Goal: Task Accomplishment & Management: Use online tool/utility

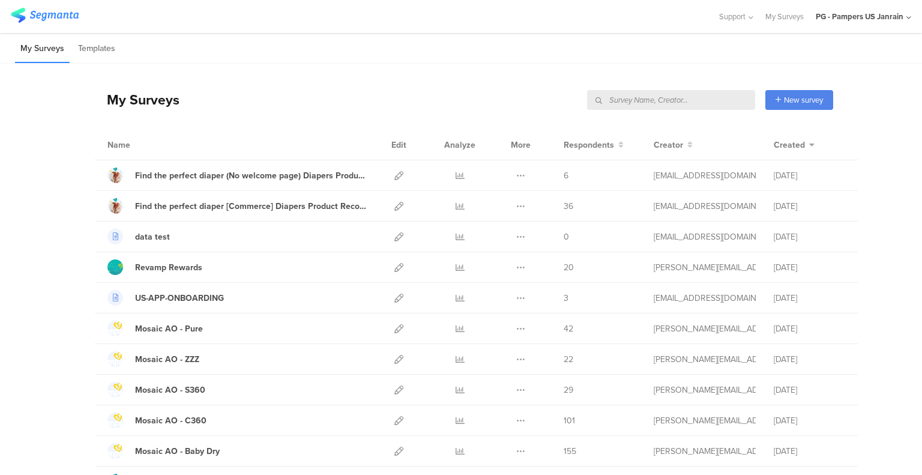
click at [699, 96] on input "text" at bounding box center [671, 100] width 168 height 20
type input "Feedback River"
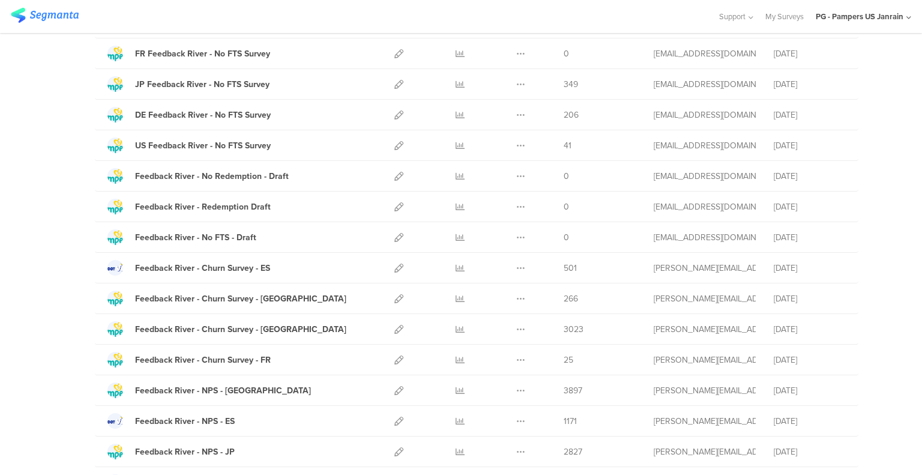
scroll to position [765, 0]
click at [214, 295] on div "Feedback River - Churn Survey - US" at bounding box center [240, 298] width 211 height 13
click at [394, 324] on icon at bounding box center [398, 328] width 9 height 9
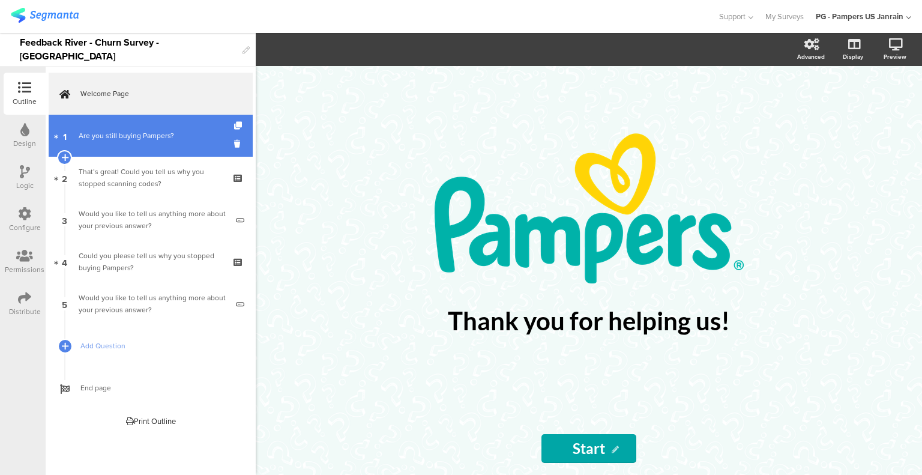
click at [89, 136] on div "Are you still buying Pampers?" at bounding box center [150, 136] width 143 height 12
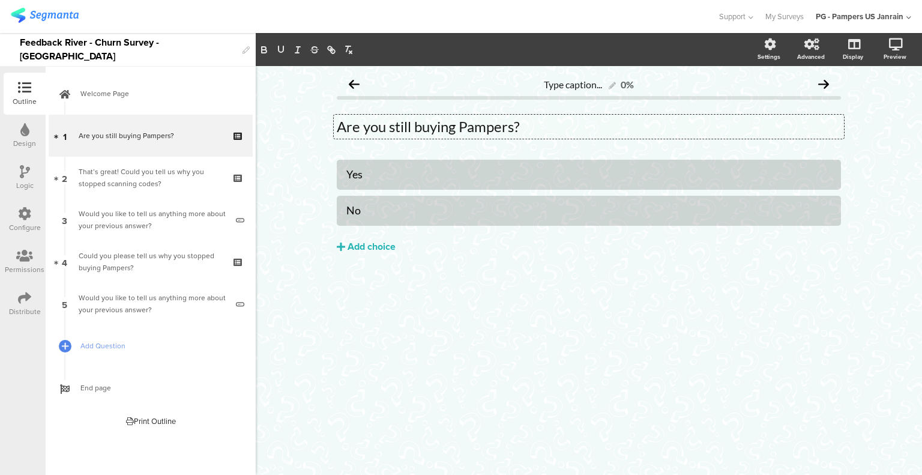
click at [375, 128] on div "Are you still buying Pampers? Are you still buying Pampers? Are you still buyin…" at bounding box center [589, 127] width 510 height 24
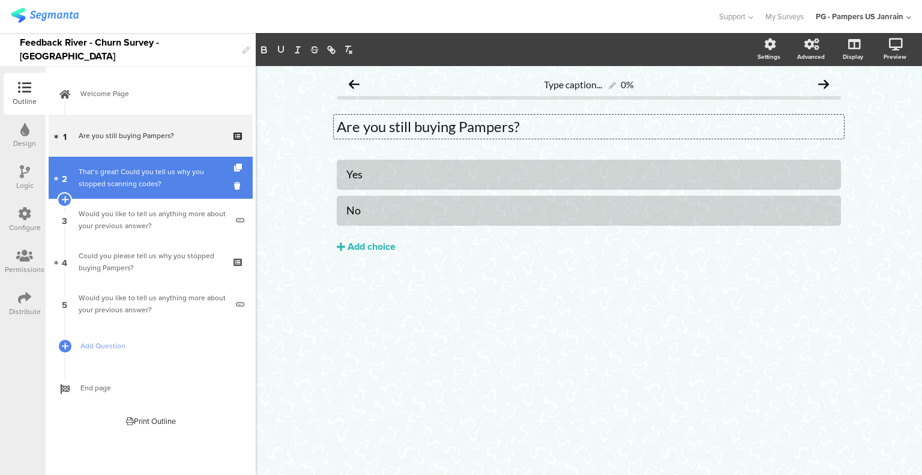
click at [113, 175] on div "That’s great! Could you tell us why you stopped scanning codes?" at bounding box center [150, 178] width 143 height 24
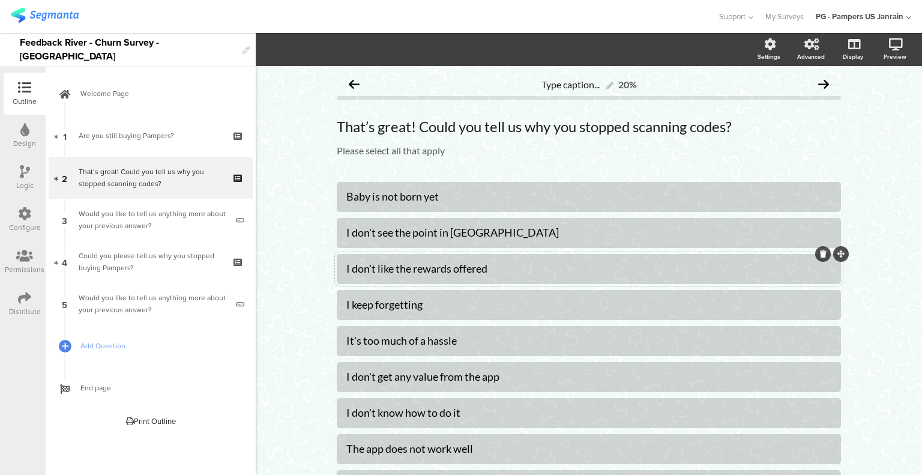
click at [524, 256] on div at bounding box center [589, 269] width 504 height 30
click at [506, 269] on div "I don't like the rewards offered" at bounding box center [588, 269] width 485 height 14
click at [480, 307] on div "I keep forgetting" at bounding box center [588, 305] width 485 height 14
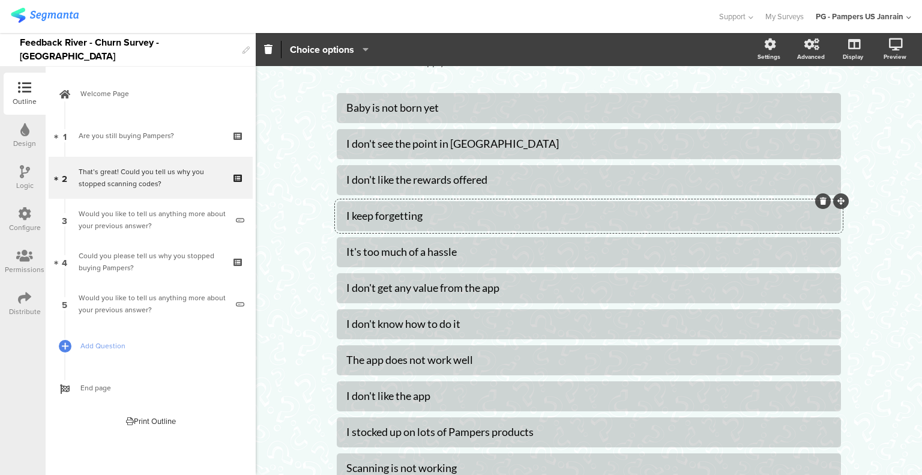
scroll to position [91, 0]
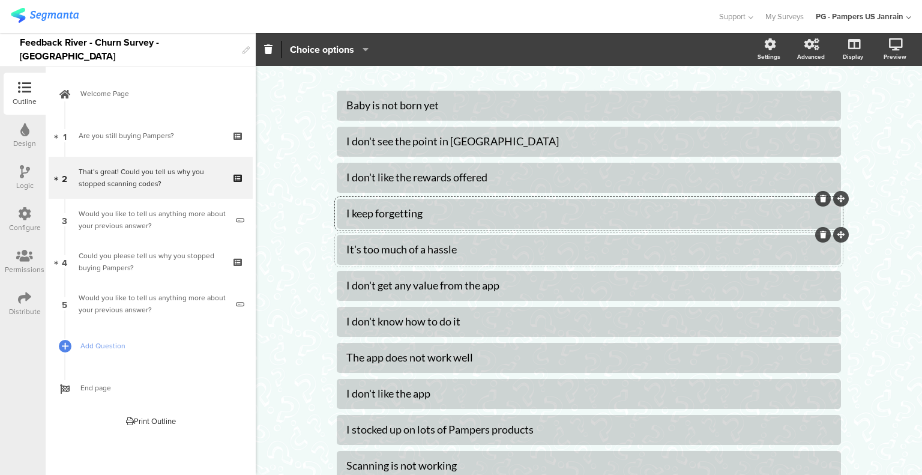
click at [454, 246] on div "It's too much of a hassle" at bounding box center [588, 249] width 485 height 14
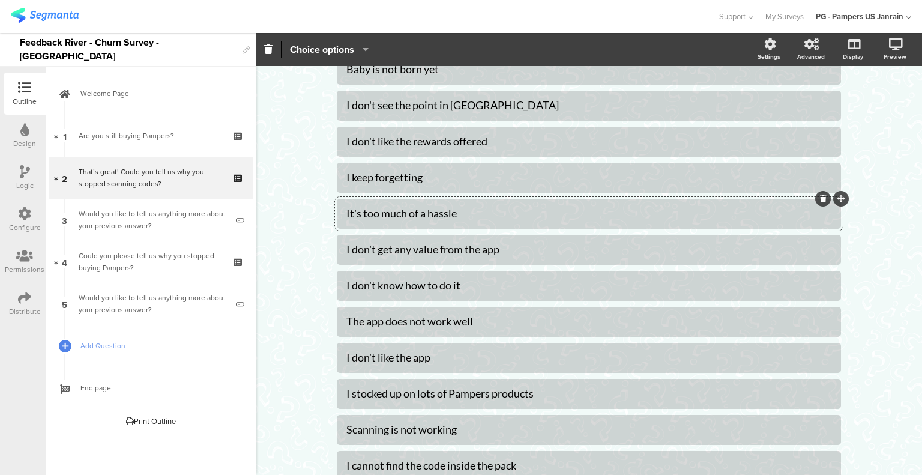
scroll to position [127, 0]
click at [454, 246] on div "I don't get any value from the app" at bounding box center [588, 249] width 485 height 14
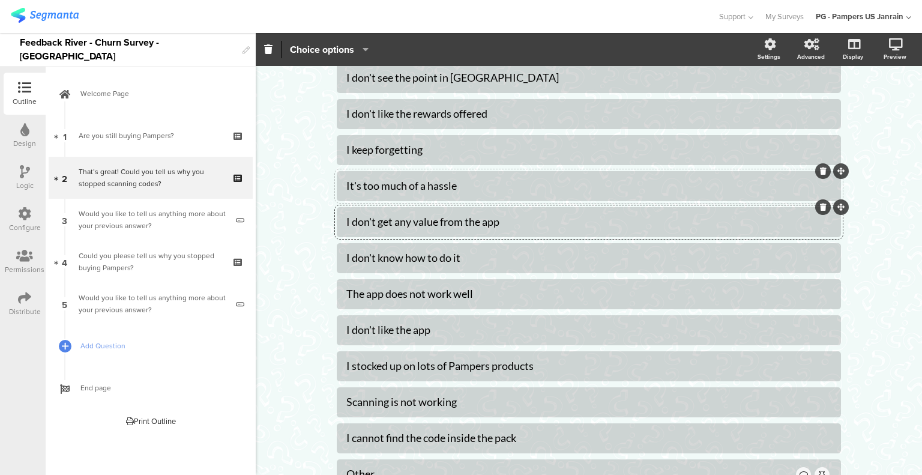
click at [454, 246] on div at bounding box center [589, 258] width 504 height 30
click at [454, 258] on div "I don't know how to do it" at bounding box center [588, 258] width 485 height 14
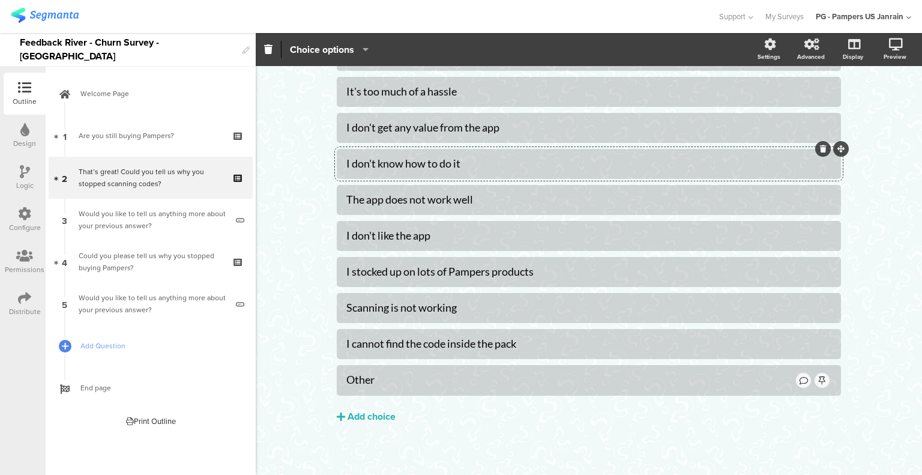
scroll to position [250, 0]
click at [451, 238] on div "I don't like the app" at bounding box center [588, 235] width 485 height 14
drag, startPoint x: 451, startPoint y: 238, endPoint x: 281, endPoint y: 230, distance: 170.0
click at [281, 230] on div "Type caption... 20% That’s great! Could you tell us why you stopped scanning co…" at bounding box center [589, 147] width 666 height 662
drag, startPoint x: 470, startPoint y: 92, endPoint x: 345, endPoint y: 91, distance: 125.4
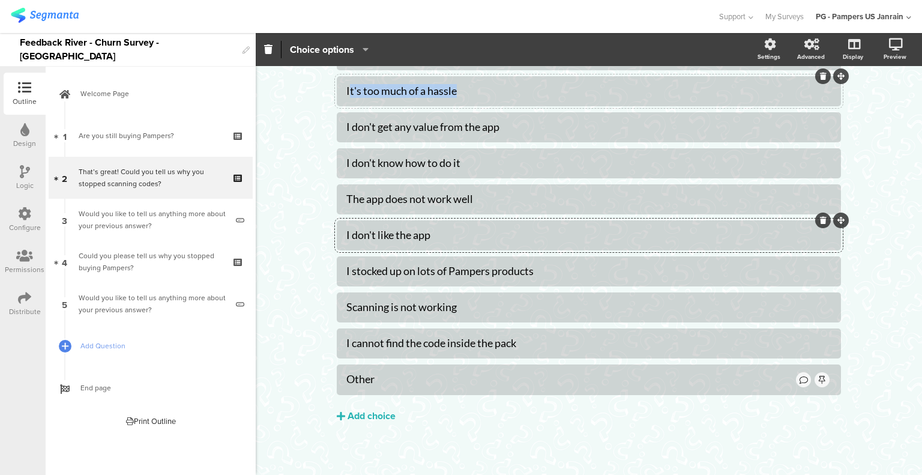
click at [346, 91] on div "It's too much of a hassle" at bounding box center [588, 91] width 485 height 14
click at [337, 232] on div at bounding box center [589, 235] width 504 height 30
click at [414, 157] on div "I don't know how to do it" at bounding box center [588, 163] width 485 height 14
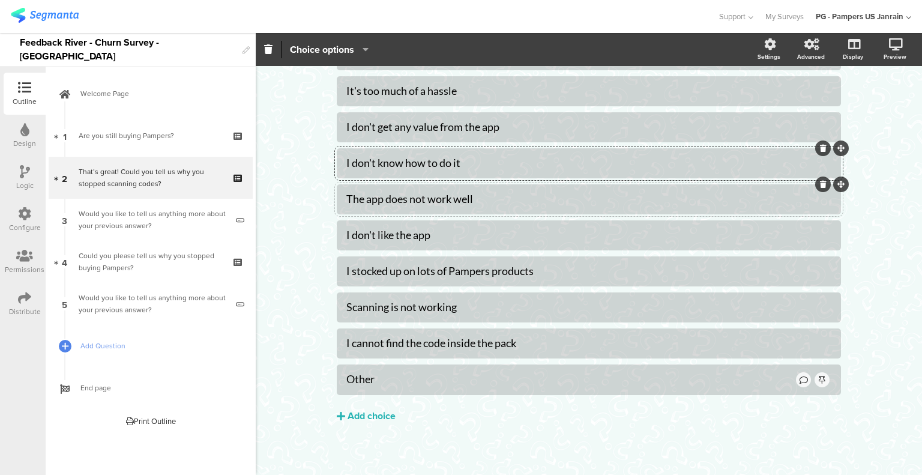
click at [419, 193] on div "The app does not work well" at bounding box center [588, 199] width 485 height 14
click at [353, 230] on div "I don't like the app" at bounding box center [588, 235] width 485 height 14
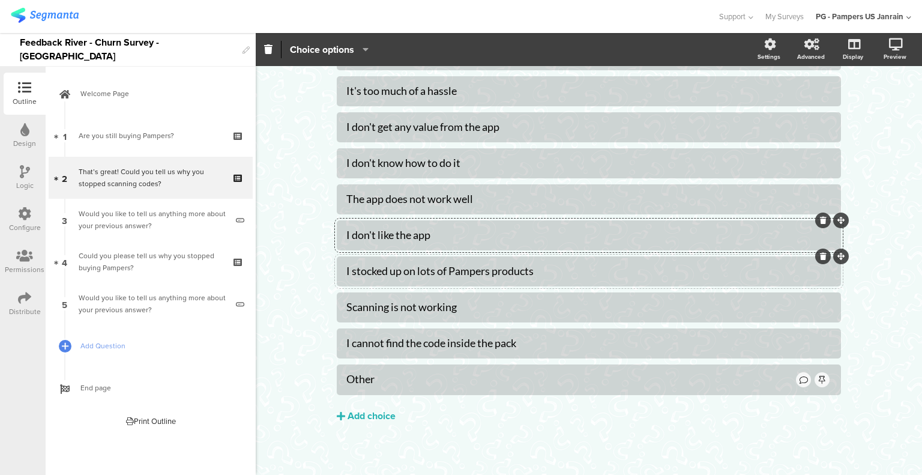
click at [346, 270] on div "I stocked up on lots of Pampers products" at bounding box center [588, 271] width 485 height 14
click at [358, 310] on div "Scanning is not working" at bounding box center [588, 307] width 485 height 14
click at [358, 280] on div "I stocked up on lots of Pampers products" at bounding box center [588, 271] width 485 height 20
click at [348, 304] on div "Scanning is not working" at bounding box center [588, 307] width 485 height 14
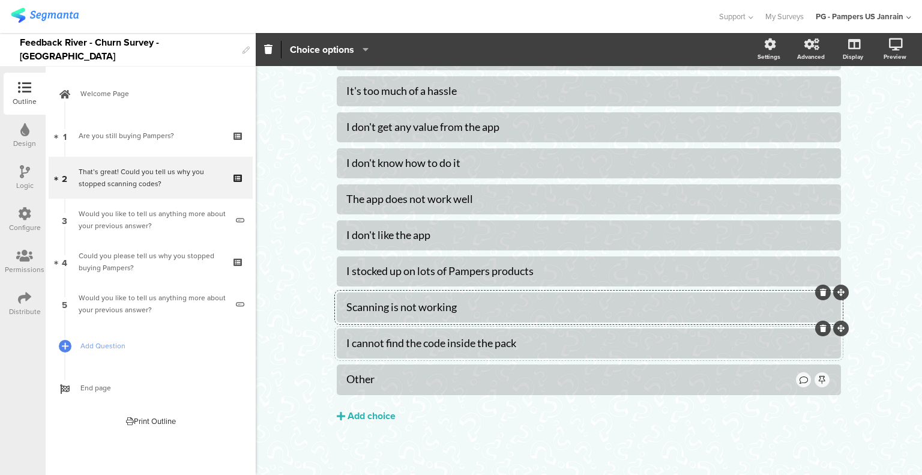
click at [347, 342] on div "I cannot find the code inside the pack" at bounding box center [588, 343] width 485 height 14
click at [358, 418] on div "Add choice" at bounding box center [371, 416] width 48 height 13
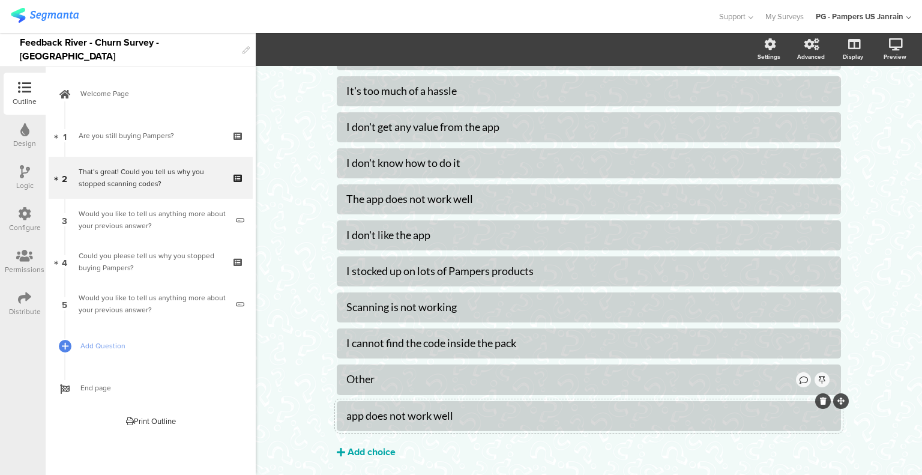
click at [367, 449] on div "Add choice" at bounding box center [371, 452] width 48 height 13
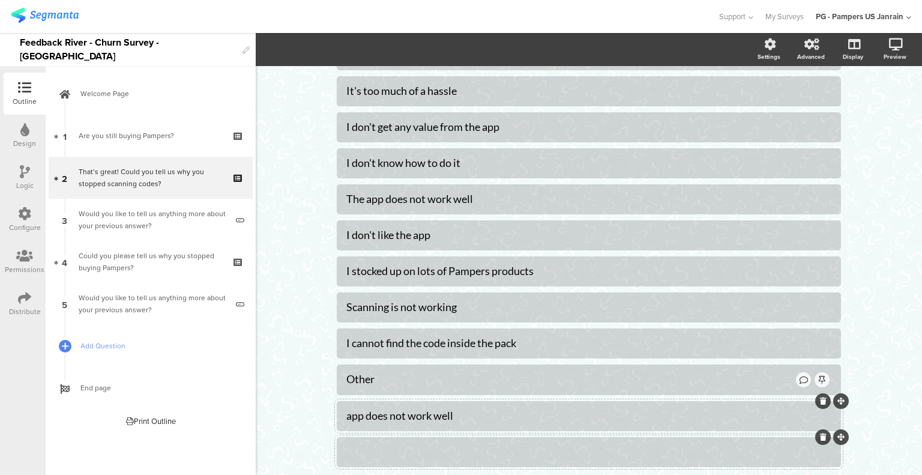
click at [820, 434] on icon at bounding box center [823, 436] width 7 height 7
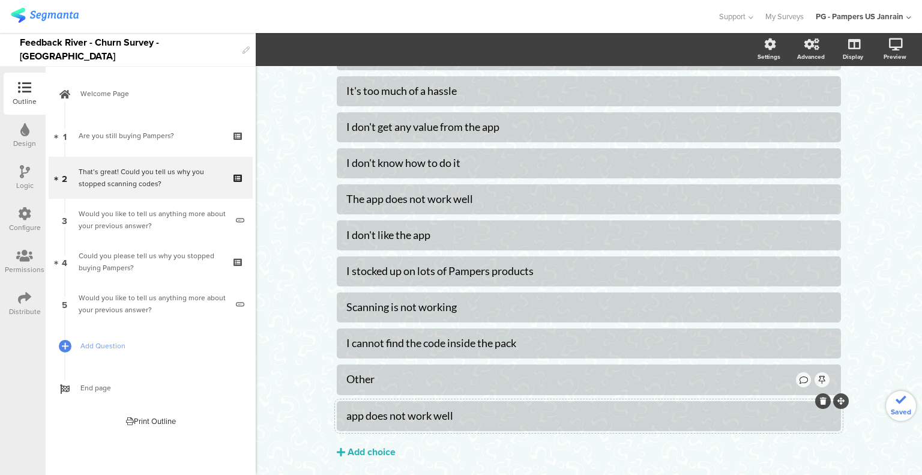
click at [820, 398] on icon at bounding box center [823, 400] width 7 height 7
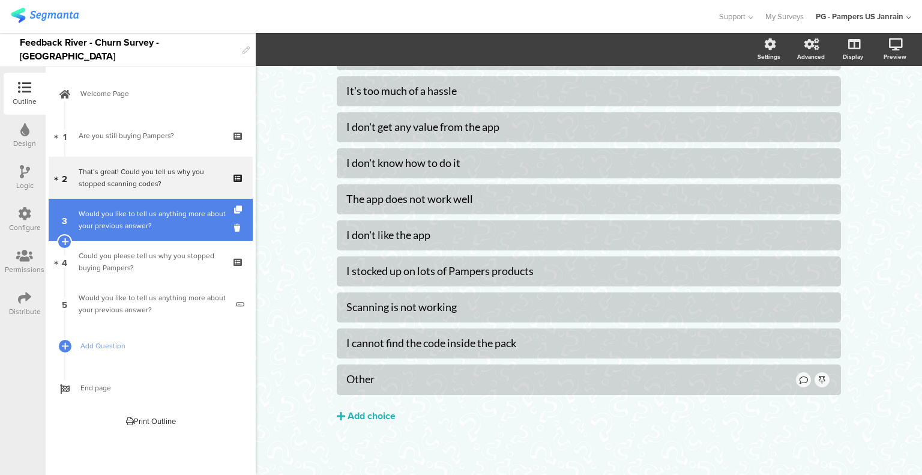
click at [104, 218] on div "Would you like to tell us anything more about your previous answer?" at bounding box center [153, 220] width 148 height 24
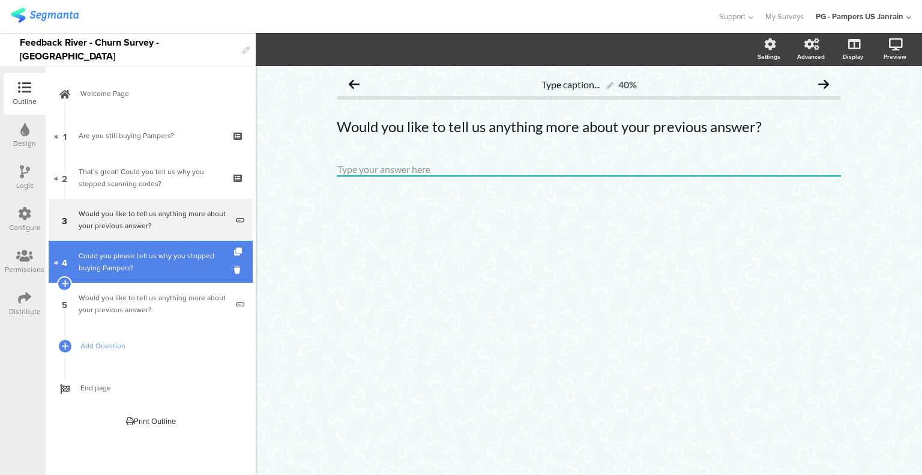
click at [156, 260] on div "Could you please tell us why you stopped buying Pampers?" at bounding box center [150, 262] width 143 height 24
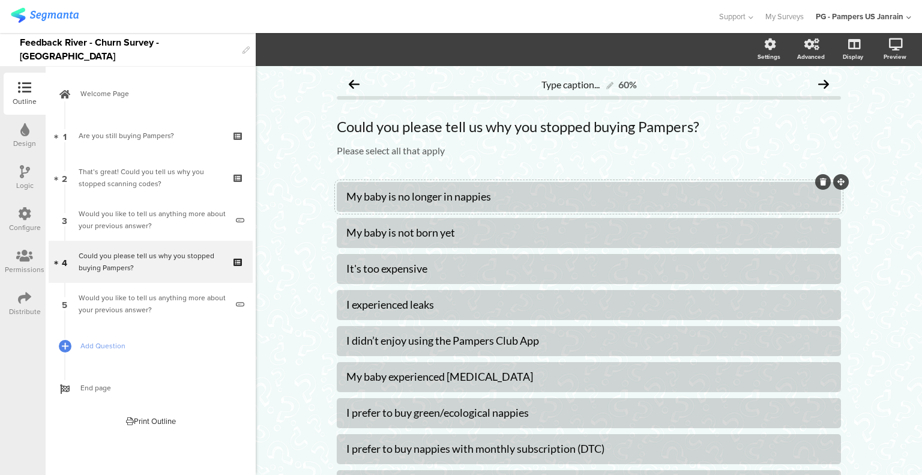
click at [431, 203] on div "My baby is no longer in nappies" at bounding box center [588, 197] width 485 height 14
click at [360, 228] on div "My baby is not born yet" at bounding box center [588, 233] width 485 height 14
click at [359, 271] on div "It's too expensive" at bounding box center [588, 269] width 485 height 14
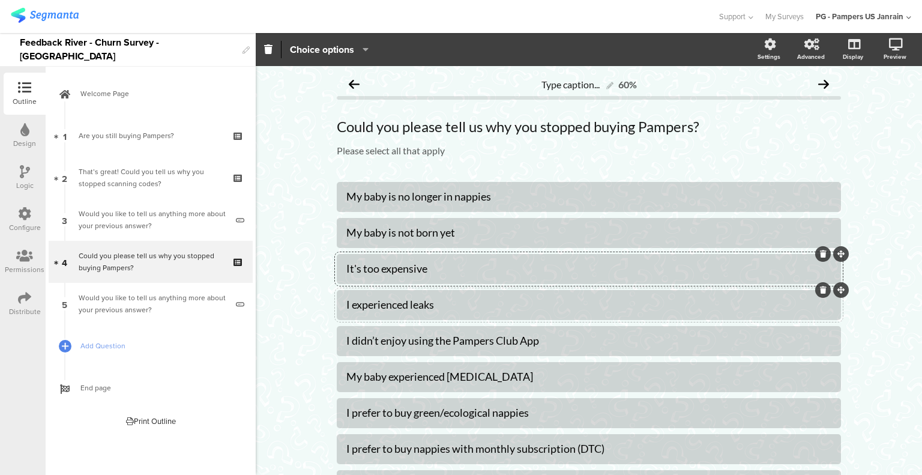
click at [361, 303] on div "I experienced leaks" at bounding box center [588, 305] width 485 height 14
click at [377, 336] on div "I didn’t enjoy using the Pampers Club App" at bounding box center [588, 341] width 485 height 14
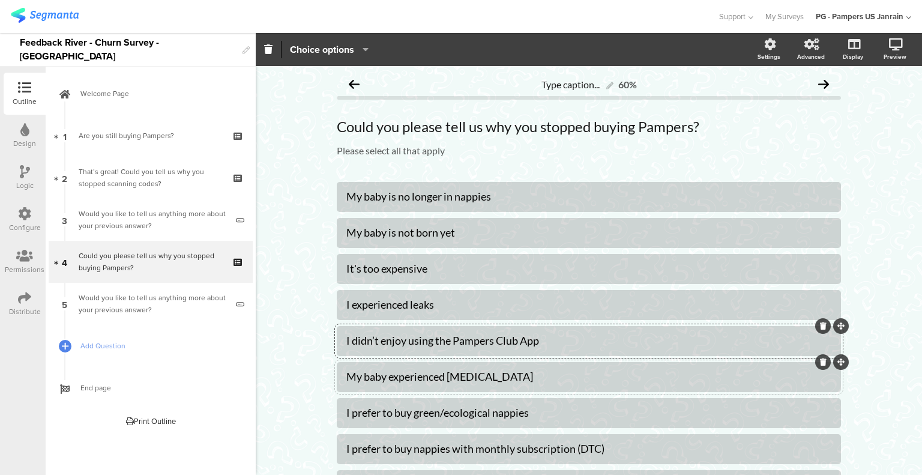
click at [488, 375] on div "My baby experienced [MEDICAL_DATA]" at bounding box center [588, 377] width 485 height 14
click at [479, 413] on div "I prefer to buy green/ecological nappies" at bounding box center [588, 413] width 485 height 14
click at [352, 451] on div "I prefer to buy nappies with monthly subscription (DTC)" at bounding box center [588, 449] width 485 height 14
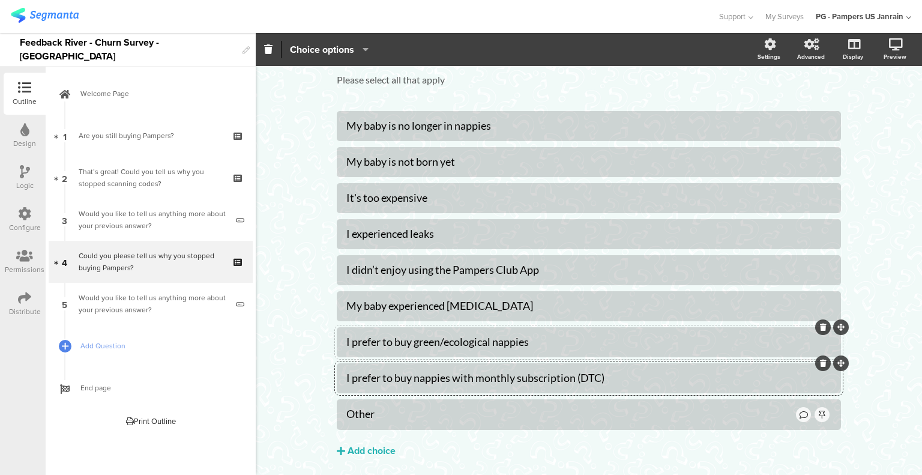
scroll to position [73, 0]
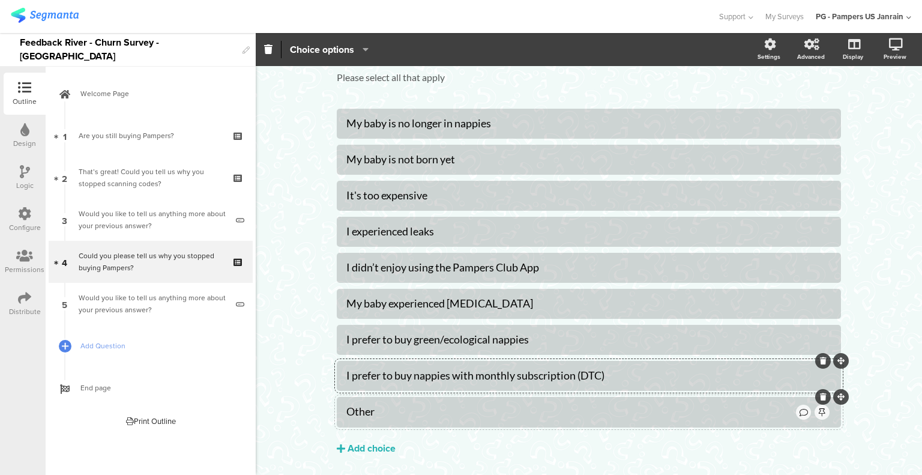
click at [370, 409] on div "Other" at bounding box center [570, 411] width 448 height 14
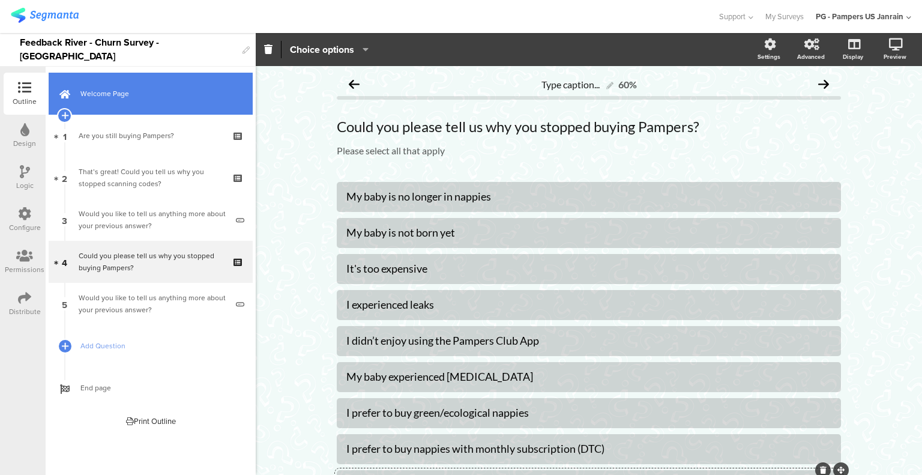
click at [112, 94] on span "Welcome Page" at bounding box center [157, 94] width 154 height 12
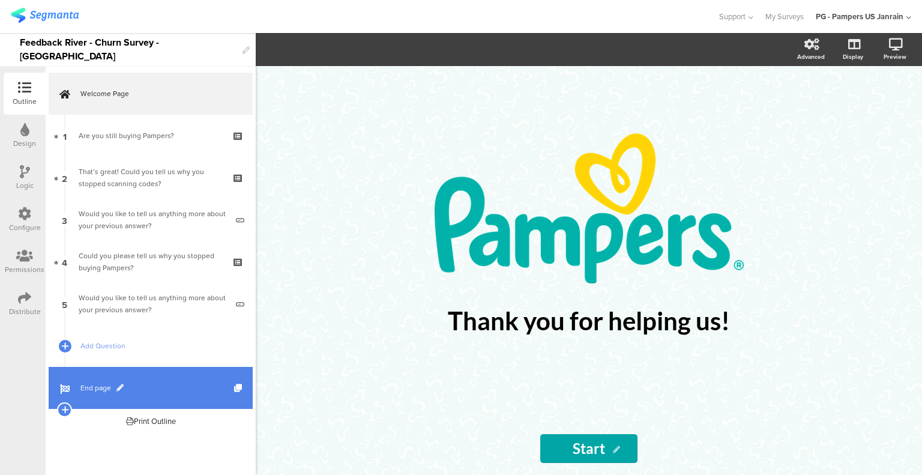
click at [97, 396] on link "End page" at bounding box center [151, 388] width 204 height 42
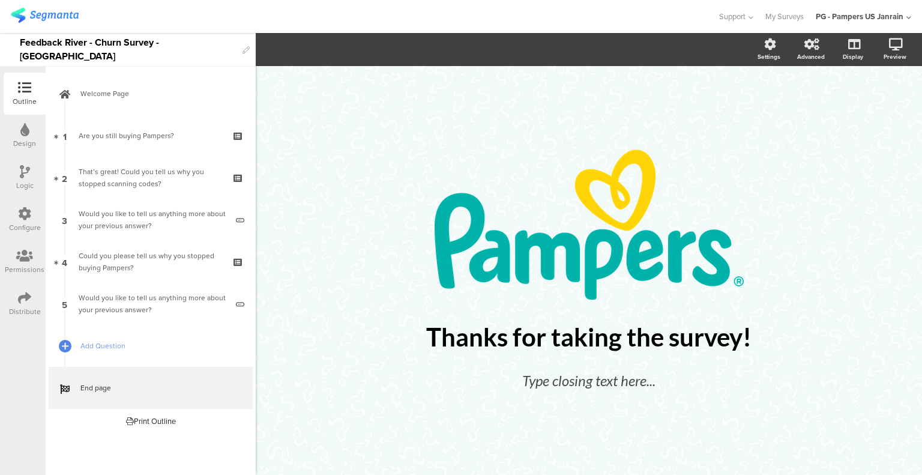
click at [14, 223] on div "Configure" at bounding box center [25, 227] width 32 height 11
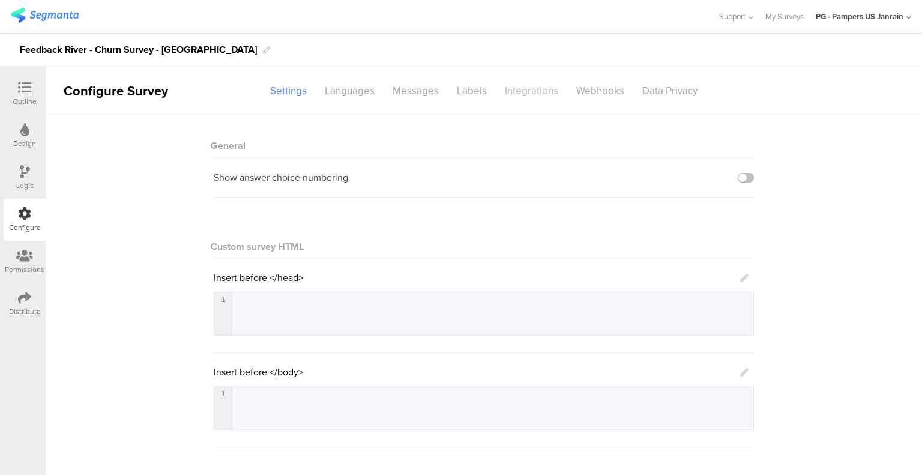
click at [542, 86] on div "Integrations" at bounding box center [531, 90] width 71 height 21
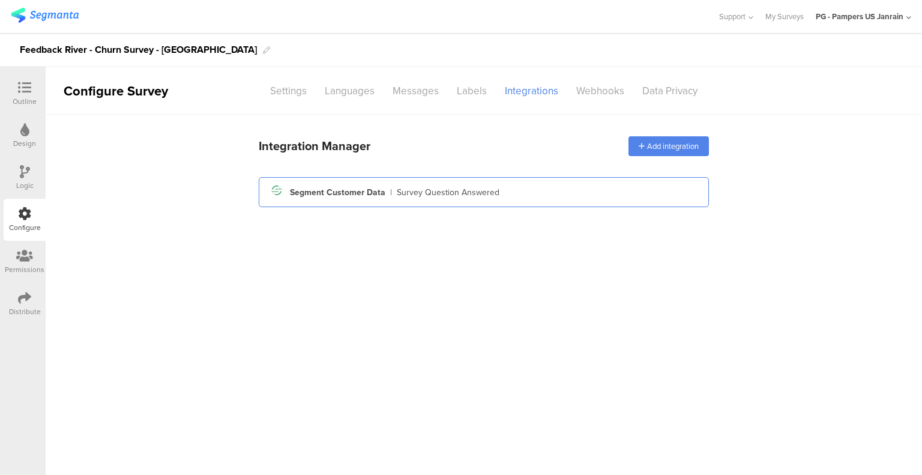
click at [525, 197] on div "Segment icon Created with Sketch. Segment Customer Data | Survey Question Answe…" at bounding box center [483, 192] width 431 height 20
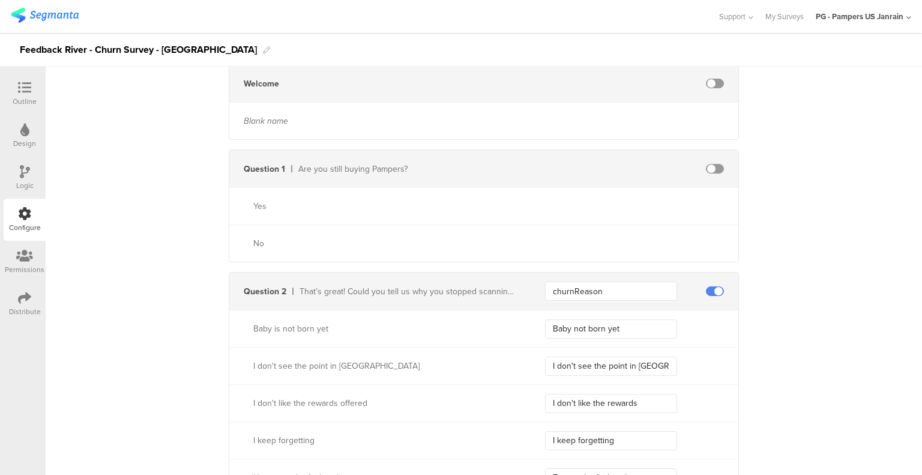
scroll to position [410, 0]
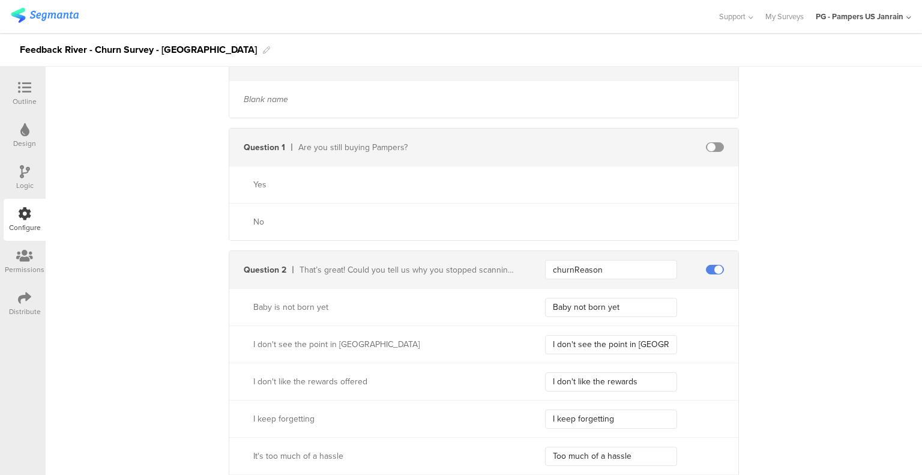
click at [532, 189] on div "Yes" at bounding box center [483, 184] width 509 height 37
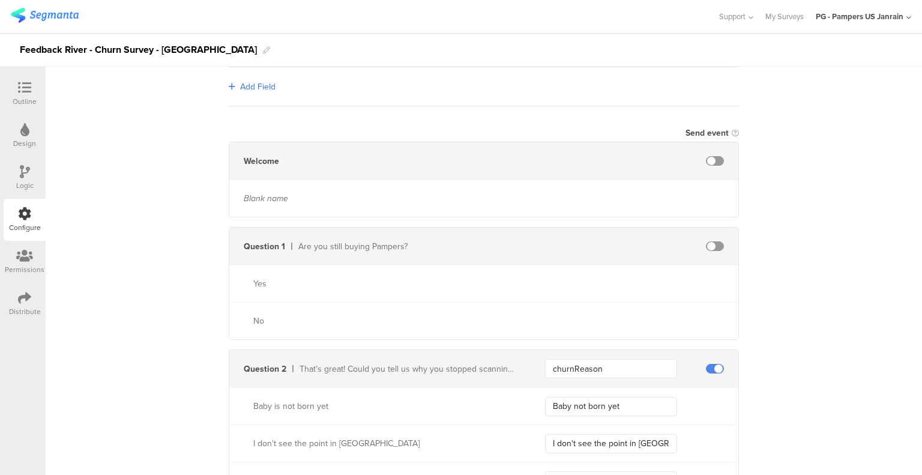
scroll to position [312, 0]
click at [602, 364] on input "churnReason" at bounding box center [611, 367] width 132 height 19
click at [548, 366] on input "churnReason" at bounding box center [611, 367] width 132 height 19
type input "churnReason"
click at [547, 404] on input "Baby not born yet" at bounding box center [611, 405] width 132 height 19
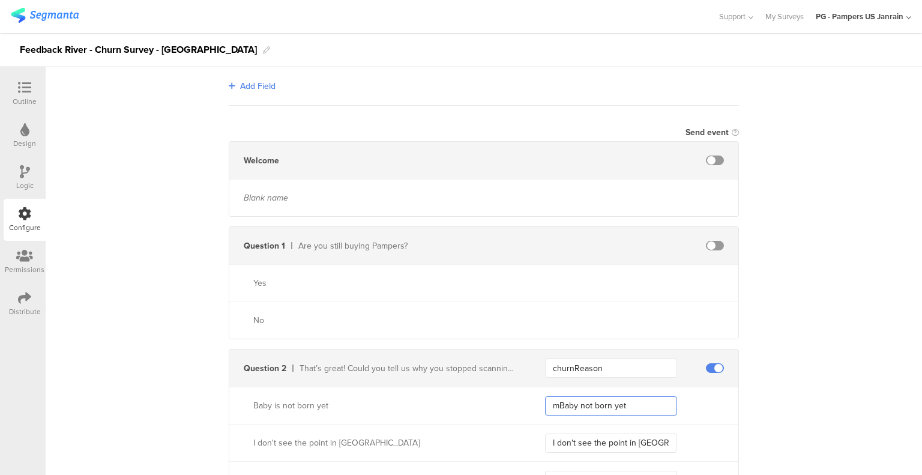
type input "Baby not born yet"
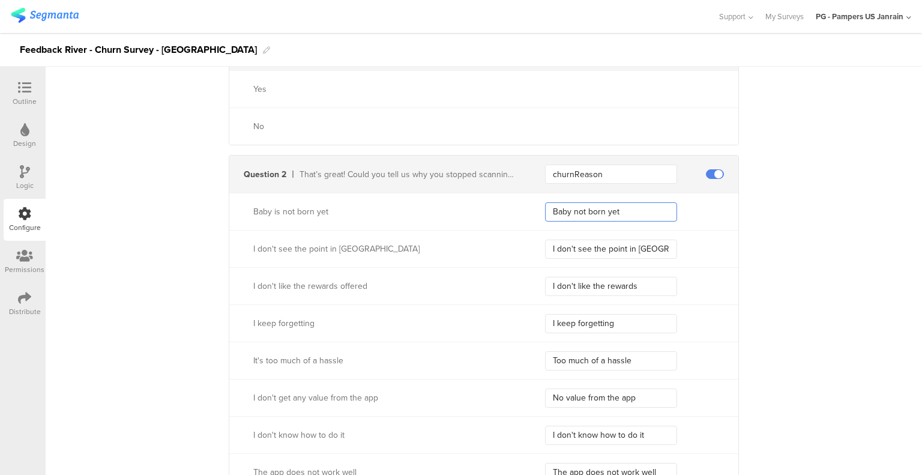
scroll to position [506, 0]
click at [547, 242] on input "I don't see the point in [GEOGRAPHIC_DATA]" at bounding box center [611, 248] width 132 height 19
type input "I don't see the point in [GEOGRAPHIC_DATA]"
click at [548, 278] on input "I don't like the rewards" at bounding box center [611, 285] width 132 height 19
click at [546, 317] on input "I keep forgetting" at bounding box center [611, 322] width 132 height 19
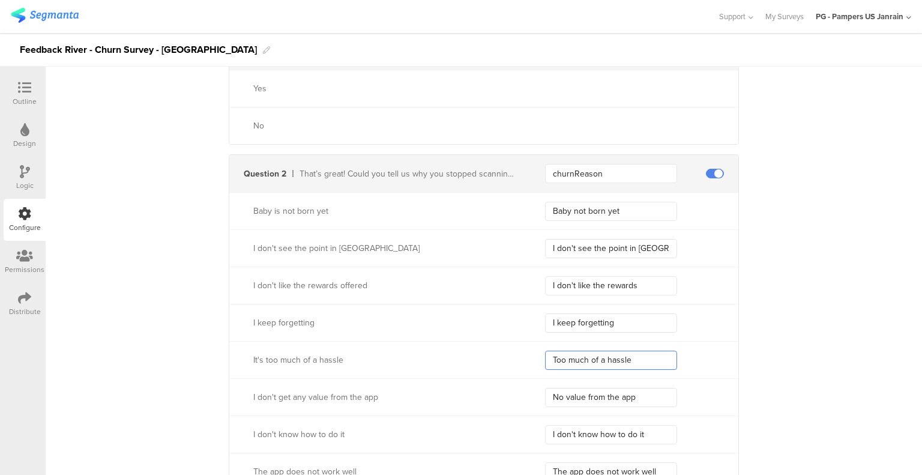
click at [550, 359] on input "Too much of a hassle" at bounding box center [611, 359] width 132 height 19
click at [545, 395] on input "No value from the app" at bounding box center [611, 397] width 132 height 19
type input "No value from the app"
click at [547, 428] on input "I don't know how to do it" at bounding box center [611, 434] width 132 height 19
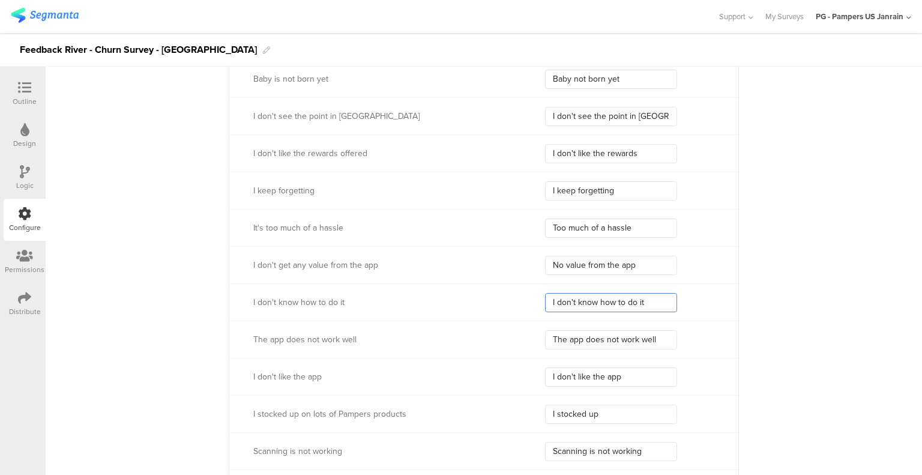
scroll to position [641, 0]
click at [547, 332] on input "The app does not work well" at bounding box center [611, 337] width 132 height 19
type input "The app does not work well"
click at [546, 369] on input "I don't like the app" at bounding box center [611, 374] width 132 height 19
type input "I don't like the app"
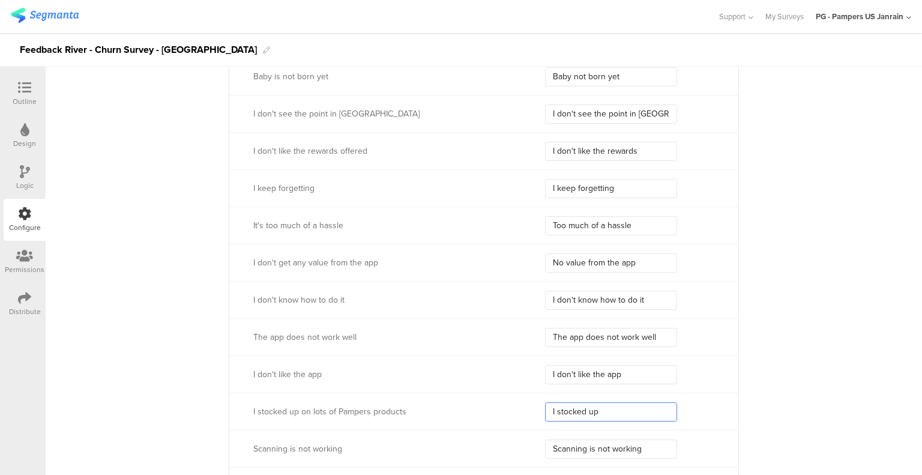
click at [547, 408] on input "I stocked up" at bounding box center [611, 411] width 132 height 19
click at [545, 448] on input "Scanning is not working" at bounding box center [611, 448] width 132 height 19
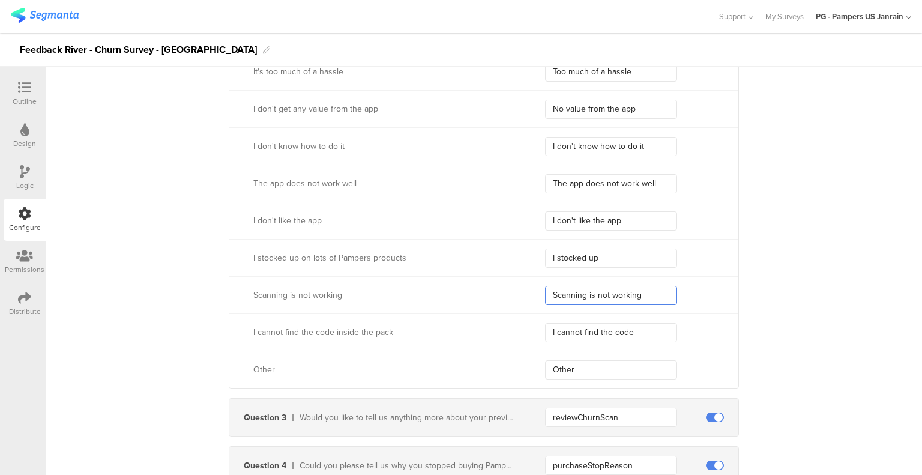
scroll to position [796, 0]
click at [547, 327] on input "I cannot find the code" at bounding box center [611, 330] width 132 height 19
click at [547, 359] on input "Other" at bounding box center [611, 367] width 132 height 19
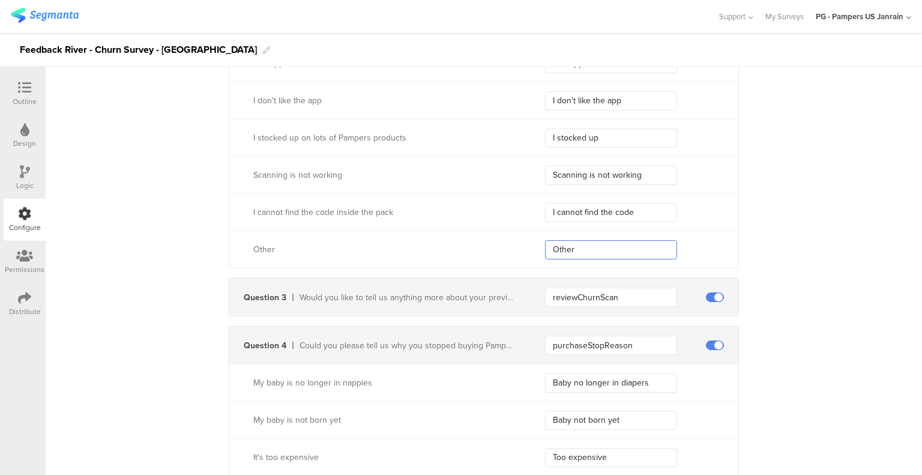
scroll to position [916, 0]
click at [562, 295] on input "reviewChurnScan" at bounding box center [611, 295] width 132 height 19
click at [547, 344] on input "purchaseStopReason" at bounding box center [611, 343] width 132 height 19
type input "purchaseStopReason"
click at [547, 378] on input "Baby no longer in diapers" at bounding box center [611, 381] width 132 height 19
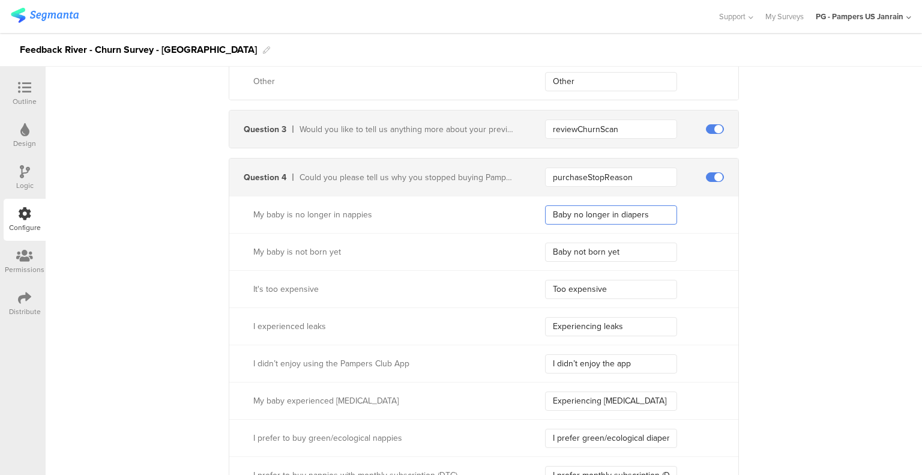
scroll to position [1091, 0]
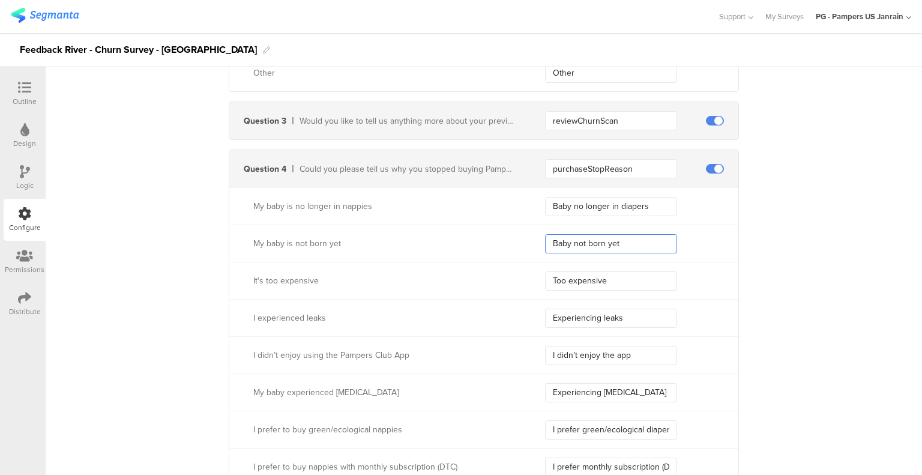
click at [549, 235] on input "Baby not born yet" at bounding box center [611, 243] width 132 height 19
click at [547, 277] on input "Too expensive" at bounding box center [611, 280] width 132 height 19
click at [549, 315] on input "Experiencing leaks" at bounding box center [611, 317] width 132 height 19
click at [545, 347] on input "I didn’t enjoy the app" at bounding box center [611, 355] width 132 height 19
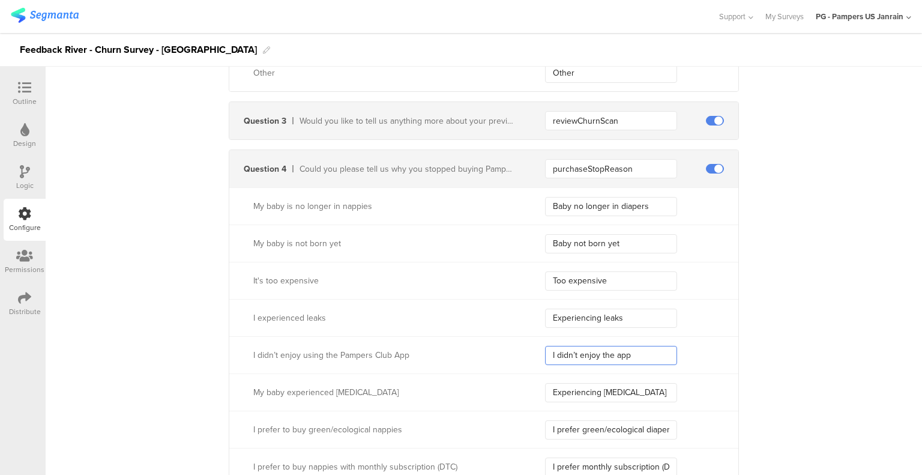
click at [545, 347] on input "I didn’t enjoy the app" at bounding box center [611, 355] width 132 height 19
click at [547, 389] on input "Experiencing [MEDICAL_DATA]" at bounding box center [611, 392] width 132 height 19
click at [546, 427] on input "I prefer green/ecological diapers" at bounding box center [611, 429] width 132 height 19
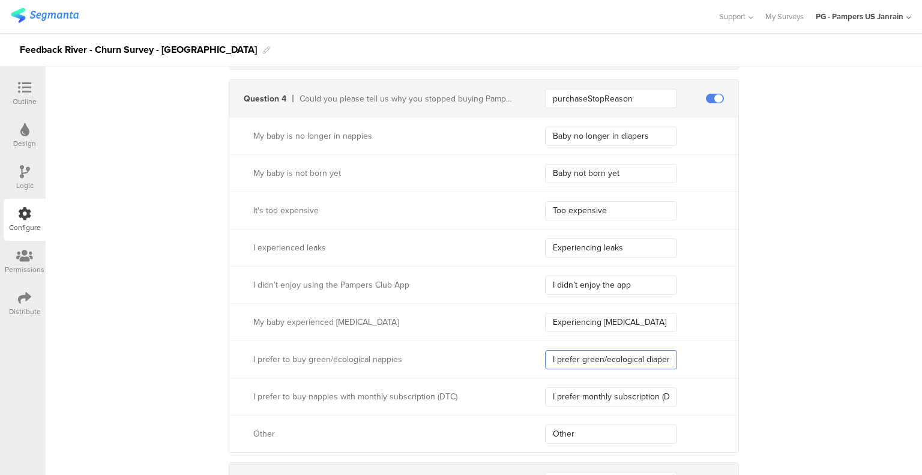
scroll to position [1162, 0]
click at [547, 392] on input "I prefer monthly subscription (DTC)" at bounding box center [611, 395] width 132 height 19
type input "I prefer monthly subscription (DTC)"
click at [545, 431] on input "Other" at bounding box center [611, 433] width 132 height 19
type input "Other"
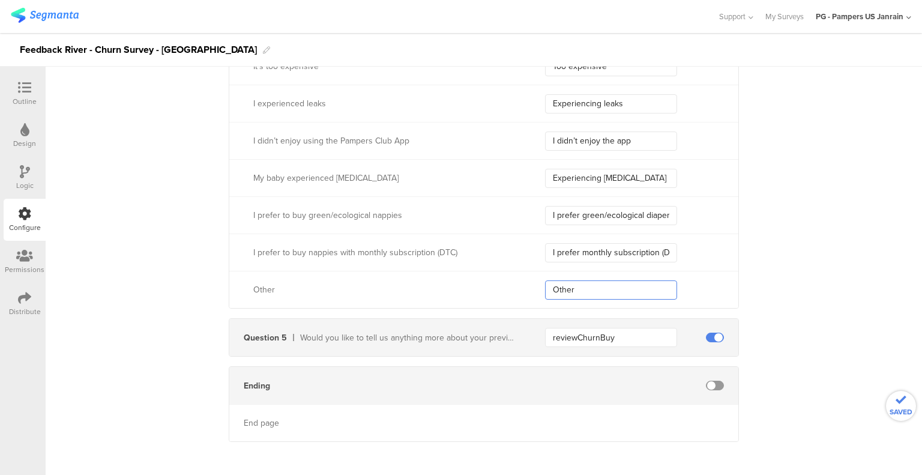
scroll to position [1307, 0]
click at [556, 328] on input "reviewChurnBuy" at bounding box center [611, 334] width 132 height 19
click at [514, 364] on div "Ending" at bounding box center [483, 382] width 509 height 37
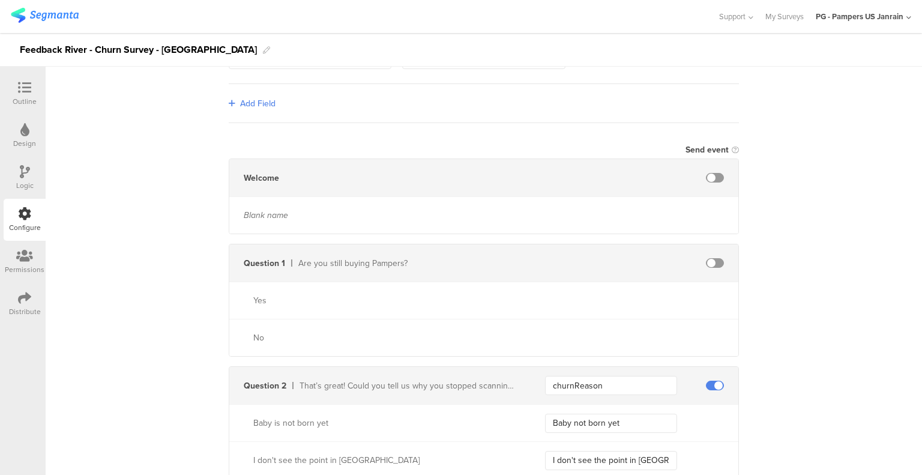
scroll to position [0, 0]
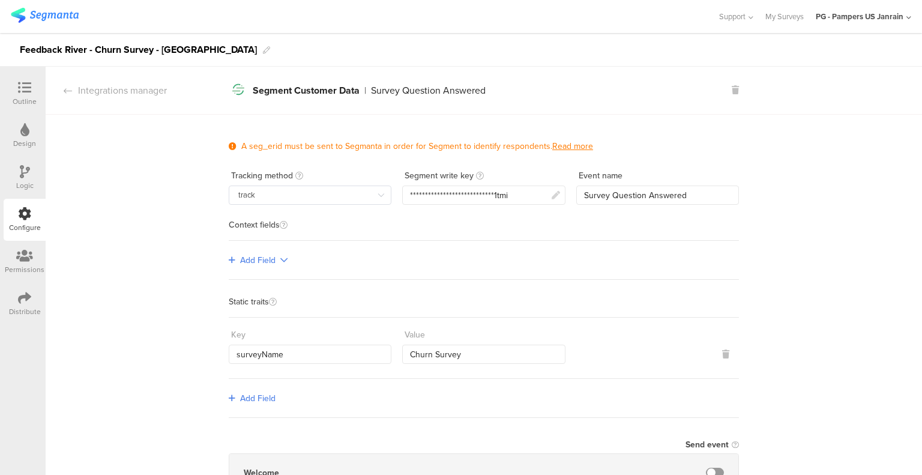
click at [28, 85] on icon at bounding box center [24, 87] width 13 height 13
